Goal: Information Seeking & Learning: Find specific fact

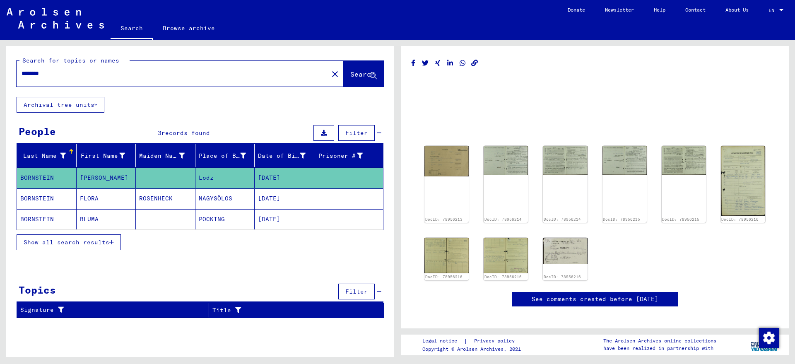
click at [84, 179] on mat-cell "[PERSON_NAME]" at bounding box center [107, 178] width 60 height 20
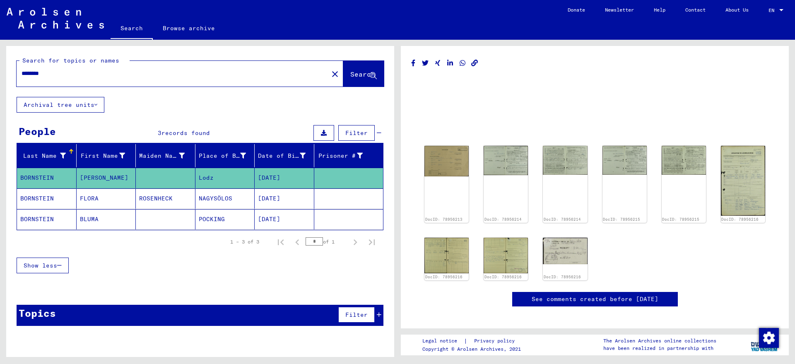
click at [205, 176] on mat-cell "Lodz" at bounding box center [226, 178] width 60 height 20
click at [563, 252] on img at bounding box center [565, 251] width 47 height 28
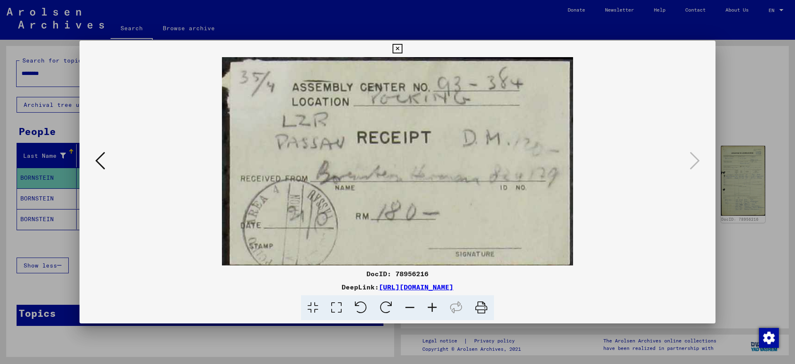
click at [401, 48] on icon at bounding box center [398, 49] width 10 height 10
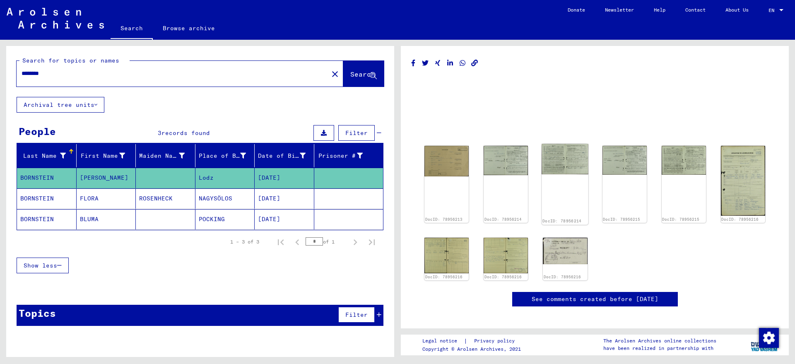
click at [572, 154] on img at bounding box center [565, 159] width 47 height 30
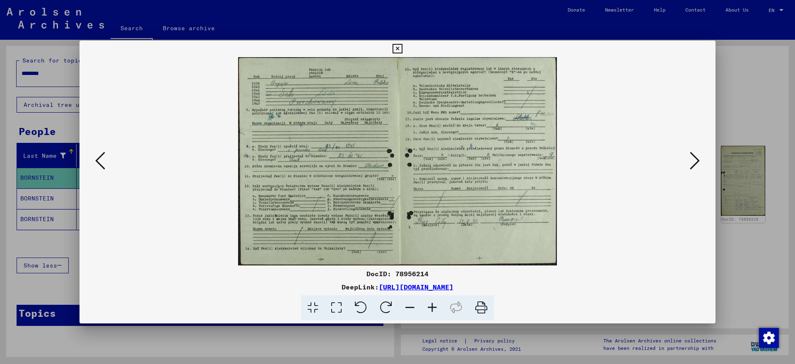
click at [370, 118] on img at bounding box center [398, 161] width 580 height 208
click at [283, 94] on img at bounding box center [398, 161] width 580 height 208
click at [433, 307] on icon at bounding box center [432, 307] width 22 height 25
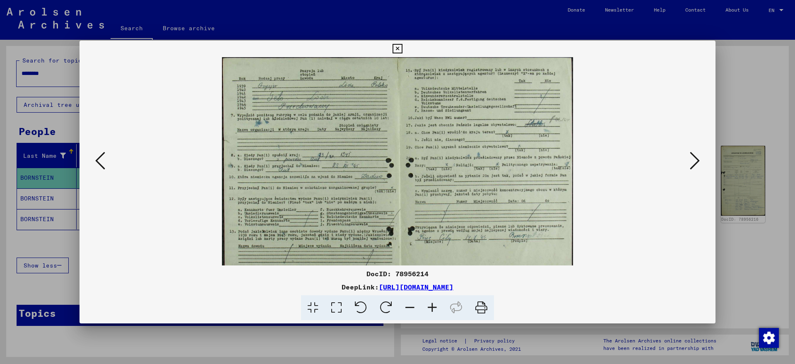
click at [432, 307] on icon at bounding box center [432, 307] width 22 height 25
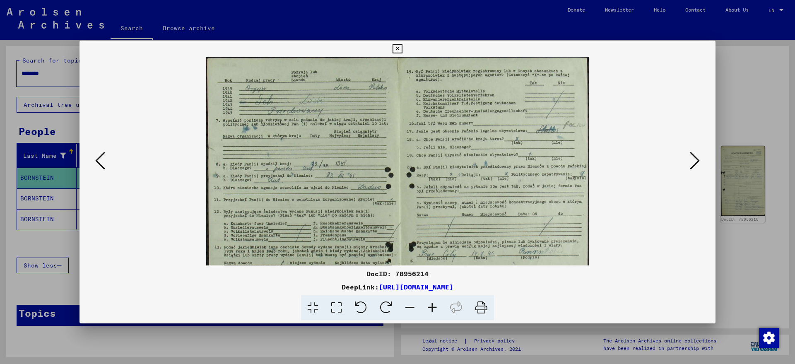
click at [432, 307] on icon at bounding box center [432, 307] width 22 height 25
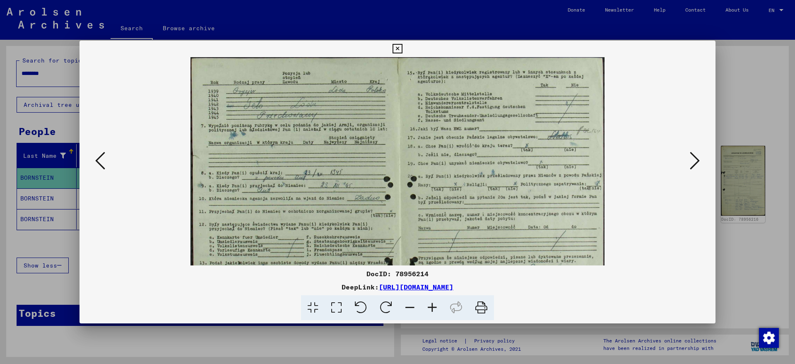
click at [97, 163] on icon at bounding box center [100, 161] width 10 height 20
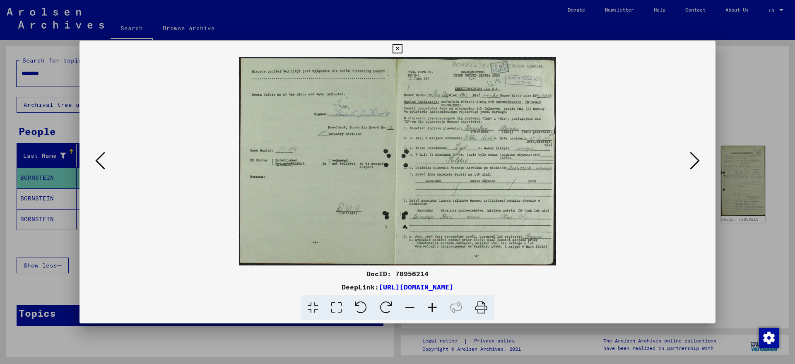
click at [431, 306] on icon at bounding box center [432, 307] width 22 height 25
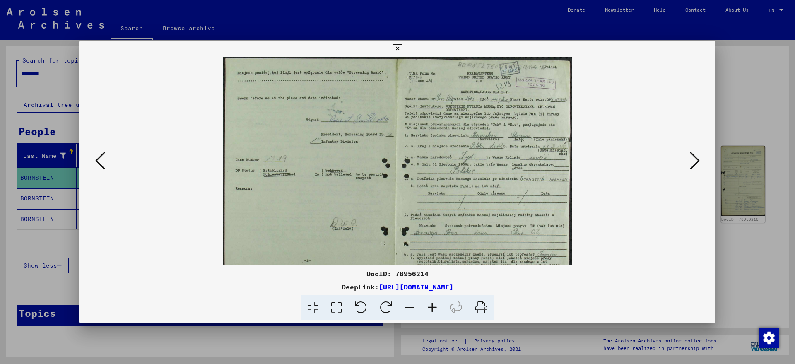
click at [431, 306] on icon at bounding box center [432, 307] width 22 height 25
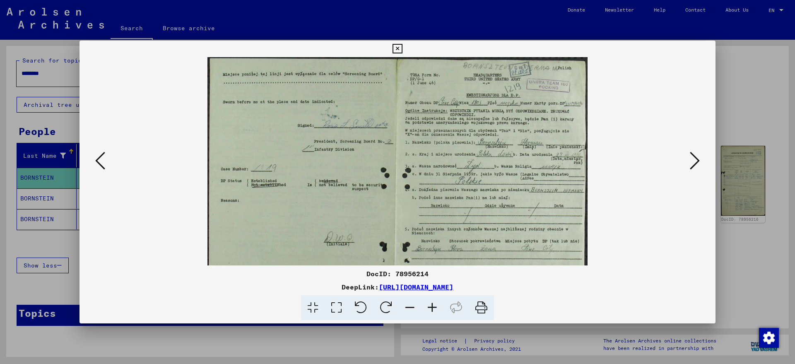
click at [683, 155] on viewer-one-image at bounding box center [398, 161] width 580 height 208
click at [691, 165] on icon at bounding box center [695, 161] width 10 height 20
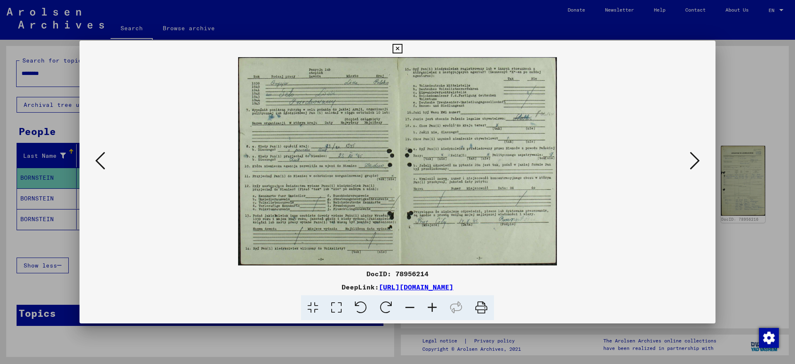
click at [691, 161] on icon at bounding box center [695, 161] width 10 height 20
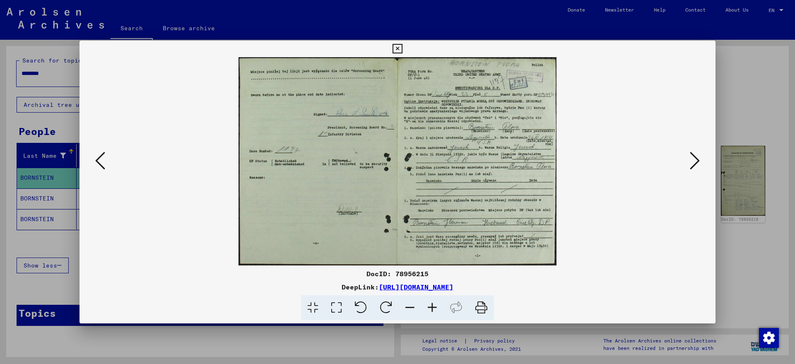
click at [691, 161] on icon at bounding box center [695, 161] width 10 height 20
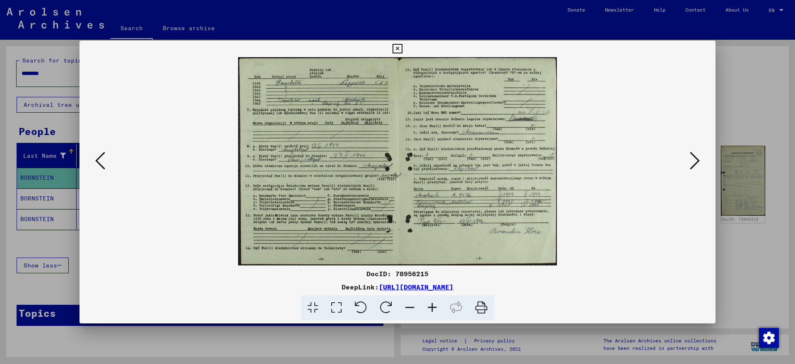
click at [691, 161] on icon at bounding box center [695, 161] width 10 height 20
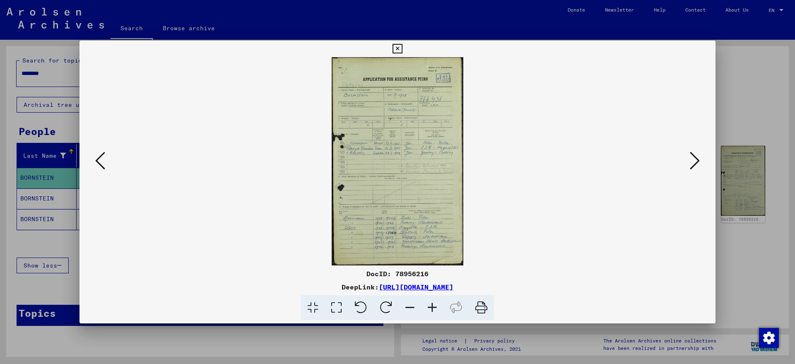
click at [429, 306] on icon at bounding box center [432, 307] width 22 height 25
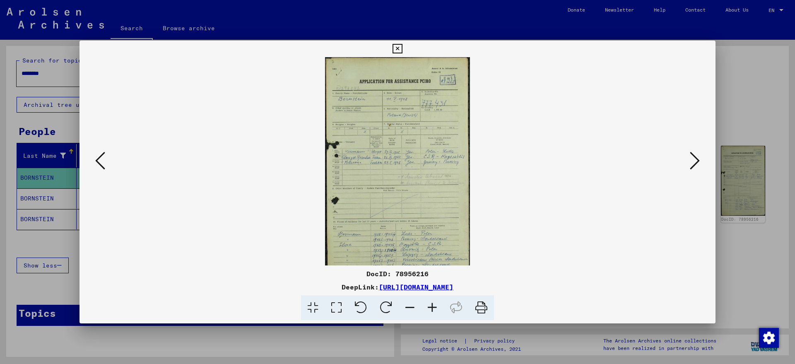
click at [429, 304] on icon at bounding box center [432, 307] width 22 height 25
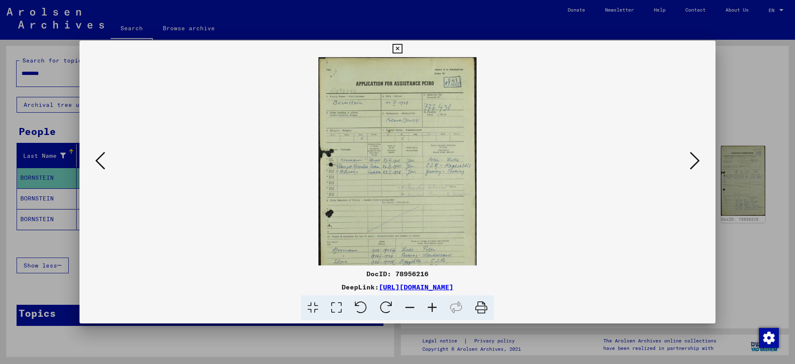
click at [429, 304] on icon at bounding box center [432, 307] width 22 height 25
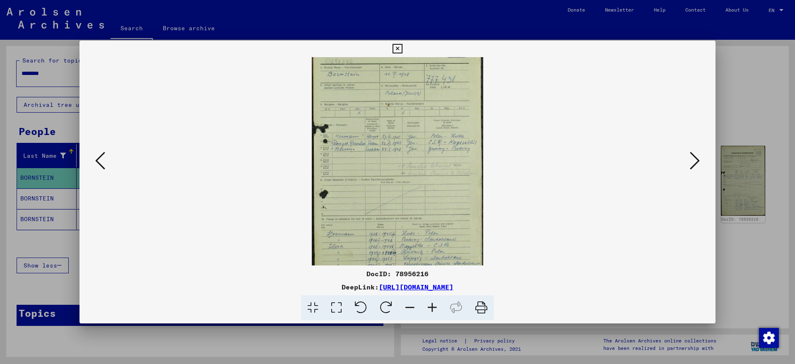
scroll to position [62, 0]
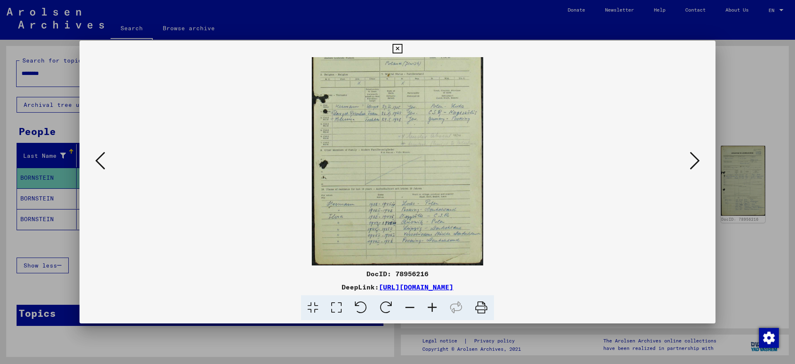
drag, startPoint x: 411, startPoint y: 228, endPoint x: 411, endPoint y: 107, distance: 121.0
click at [411, 107] on img at bounding box center [397, 130] width 171 height 270
click at [398, 46] on icon at bounding box center [398, 49] width 10 height 10
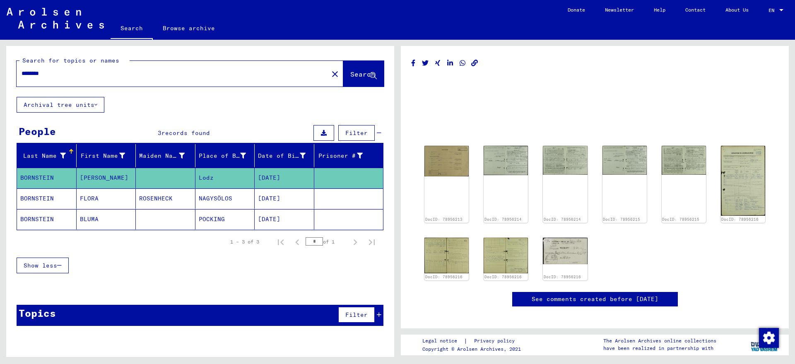
click at [330, 72] on mat-icon "close" at bounding box center [335, 74] width 10 height 10
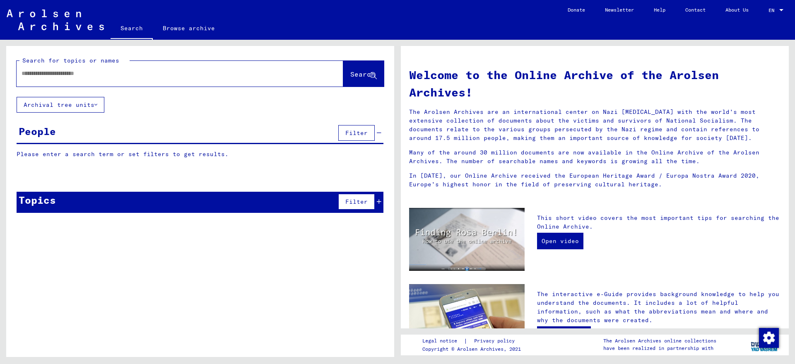
click at [40, 78] on div at bounding box center [168, 73] width 302 height 19
click at [60, 73] on input "text" at bounding box center [170, 73] width 297 height 9
paste input "**********"
type input "**********"
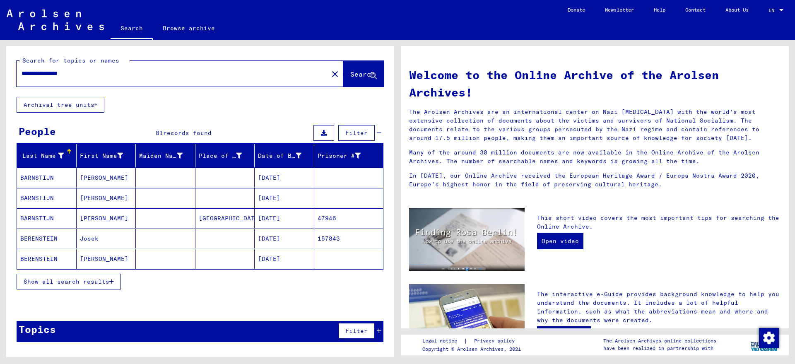
click at [79, 280] on span "Show all search results" at bounding box center [67, 281] width 86 height 7
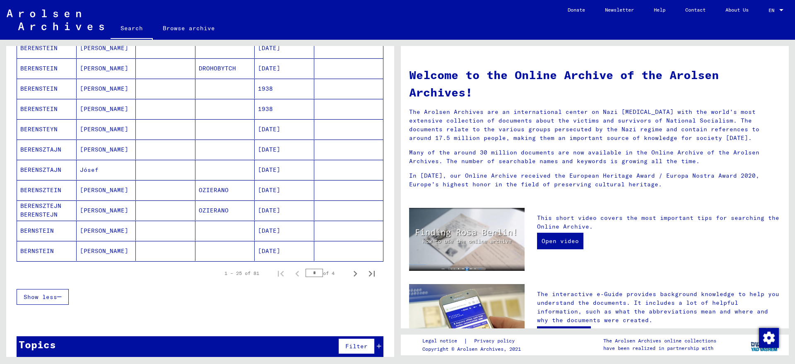
scroll to position [414, 0]
click at [350, 276] on icon "Next page" at bounding box center [356, 274] width 12 height 12
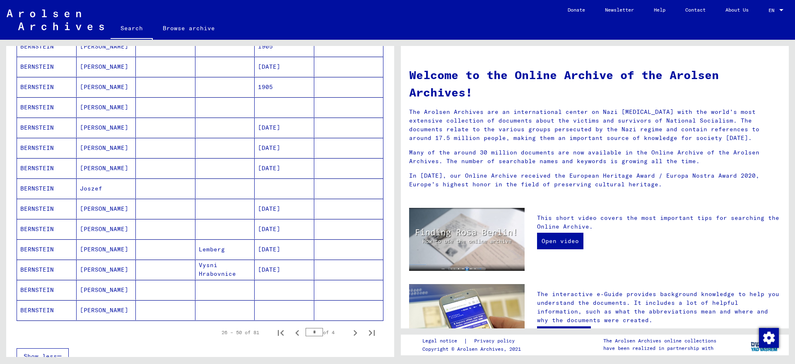
scroll to position [423, 0]
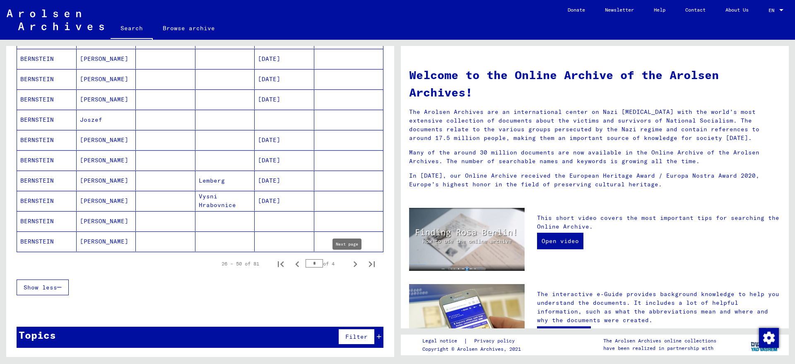
click at [350, 264] on icon "Next page" at bounding box center [356, 264] width 12 height 12
type input "*"
